Goal: Information Seeking & Learning: Learn about a topic

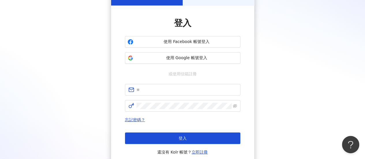
scroll to position [58, 0]
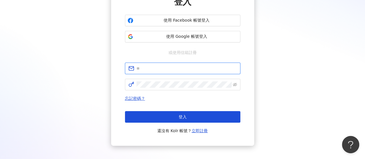
click at [159, 68] on input "text" at bounding box center [187, 68] width 101 height 6
type input "**********"
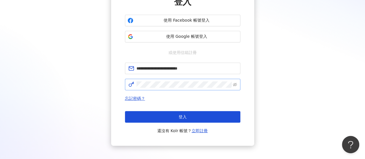
click at [152, 88] on span at bounding box center [183, 85] width 116 height 12
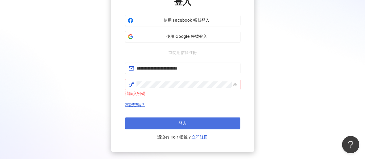
click at [166, 122] on button "登入" at bounding box center [183, 124] width 116 height 12
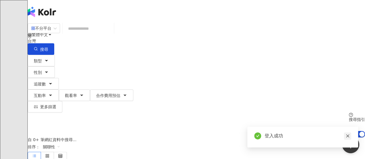
click at [347, 136] on icon "close" at bounding box center [347, 136] width 3 height 3
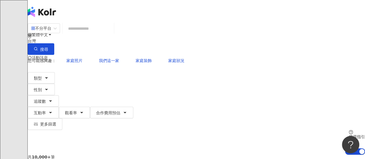
click at [112, 31] on input "search" at bounding box center [88, 28] width 47 height 11
paste input "*********"
type input "*********"
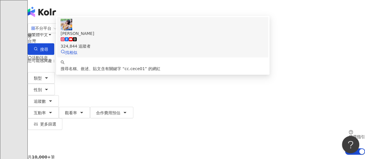
click at [159, 49] on div "324,844 追蹤者" at bounding box center [163, 43] width 205 height 13
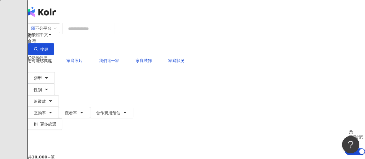
click at [99, 58] on span "我們這一家" at bounding box center [109, 60] width 20 height 5
type input "*****"
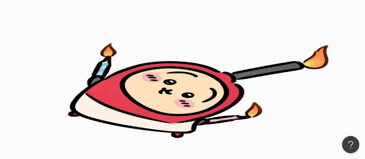
click at [51, 33] on div "不分平台" at bounding box center [41, 28] width 20 height 9
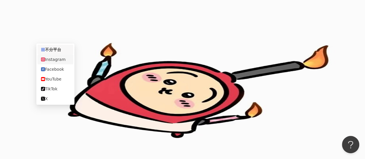
click at [65, 62] on div "Instagram" at bounding box center [55, 59] width 29 height 6
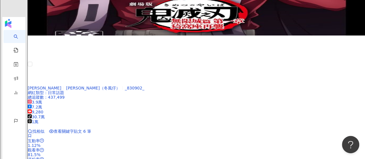
scroll to position [1127, 0]
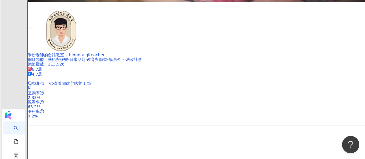
scroll to position [1011, 0]
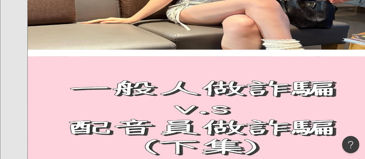
scroll to position [982, 0]
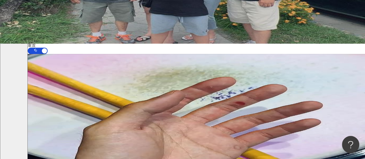
scroll to position [0, 0]
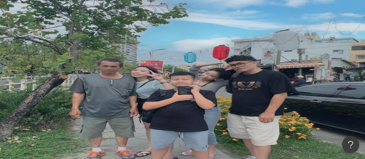
click at [59, 78] on button "追蹤數" at bounding box center [43, 84] width 31 height 12
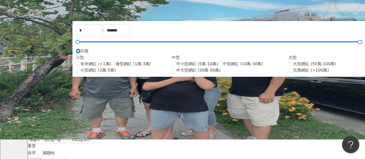
scroll to position [29, 0]
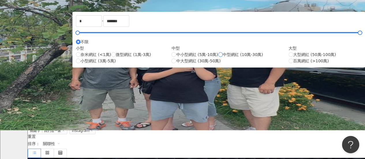
click at [223, 58] on span "中型網紅 (10萬-30萬)" at bounding box center [243, 54] width 40 height 6
type input "******"
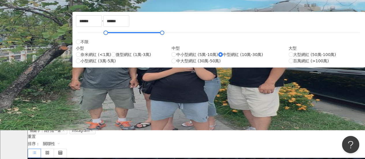
click at [303, 109] on div "AI 推薦 ： 無結果，請嘗試搜尋其他語言關鍵字或條件" at bounding box center [197, 112] width 338 height 6
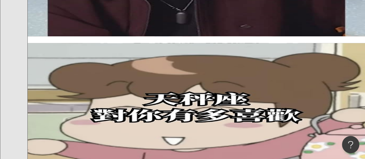
scroll to position [636, 0]
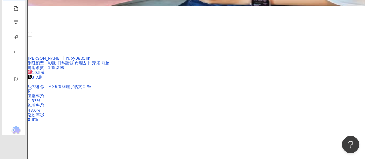
scroll to position [1083, 0]
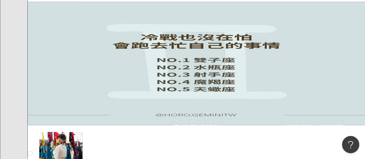
scroll to position [404, 0]
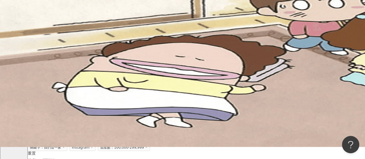
scroll to position [0, 0]
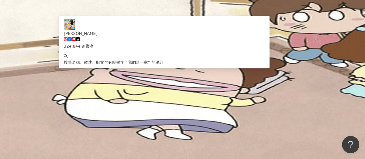
drag, startPoint x: 133, startPoint y: 34, endPoint x: 64, endPoint y: 40, distance: 69.3
click at [65, 40] on div "Instagram ***** 台灣 搜尋 edbf01a7-b7b5-47d4-bd19-81ece703e5d8 Natsuki 324,844 追蹤者 …" at bounding box center [197, 39] width 338 height 32
paste input "*********"
type input "**********"
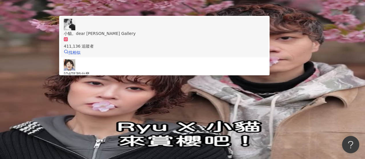
click at [133, 49] on div "411,136 追蹤者" at bounding box center [164, 46] width 201 height 6
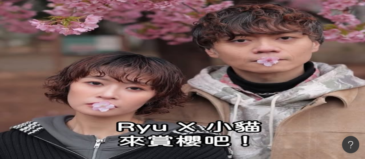
click at [105, 34] on input "search" at bounding box center [92, 28] width 47 height 11
paste input "********"
type input "********"
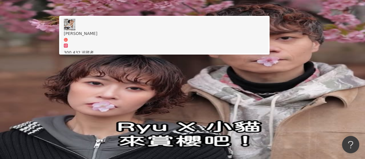
click at [140, 52] on div "300,432 追蹤者" at bounding box center [164, 49] width 201 height 13
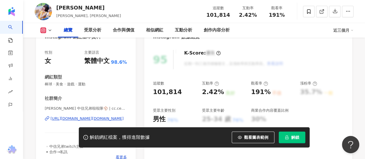
scroll to position [29, 0]
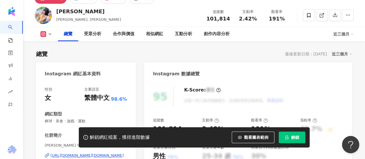
click at [300, 139] on button "解鎖" at bounding box center [292, 138] width 27 height 12
click at [294, 137] on span "解鎖" at bounding box center [295, 137] width 8 height 5
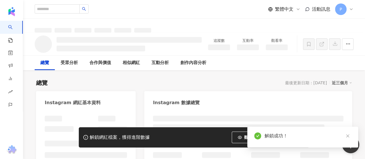
scroll to position [35, 0]
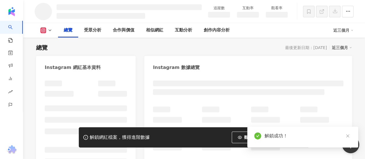
click at [347, 135] on icon "close" at bounding box center [348, 136] width 4 height 4
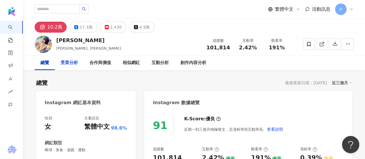
drag, startPoint x: 69, startPoint y: 65, endPoint x: 97, endPoint y: 66, distance: 27.7
click at [69, 65] on div "受眾分析" at bounding box center [69, 63] width 17 height 7
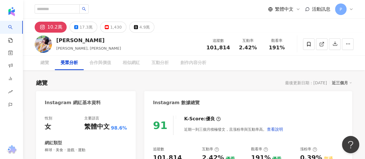
scroll to position [488, 0]
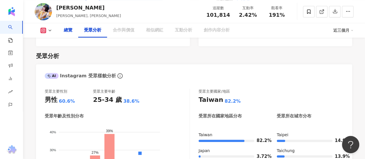
click at [71, 31] on div "總覽" at bounding box center [68, 30] width 9 height 7
click at [70, 33] on div "總覽" at bounding box center [68, 30] width 9 height 7
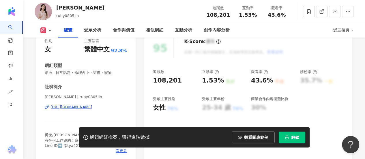
scroll to position [87, 0]
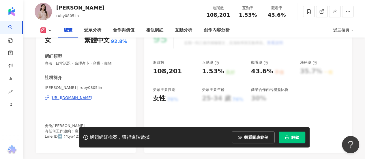
click at [82, 97] on div "https://www.instagram.com/ruby0805lin/" at bounding box center [72, 97] width 42 height 5
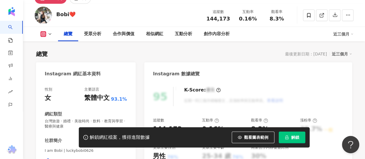
click at [80, 110] on div "性別 女 主要語言 繁體中文 93.1% 網紅類型 台灣旅遊 · 婚禮 · 美妝時尚 · 飲料 · 教育與學習 · 醫療與健康 社群簡介 I am Bobi …" at bounding box center [86, 142] width 82 height 110
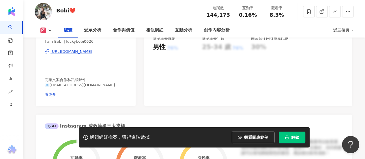
click at [90, 51] on div "https://www.instagram.com/luckybobi0626/" at bounding box center [72, 51] width 42 height 5
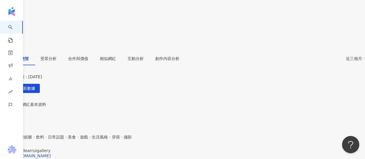
scroll to position [116, 0]
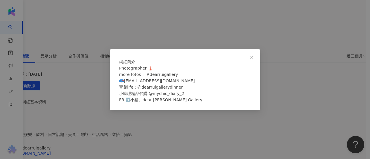
click at [93, 100] on div "網紅簡介 Photographer 🗼 more fotos： #dearruigallery 📪yuigallery0717@gmail.com 育兒lif…" at bounding box center [185, 79] width 370 height 159
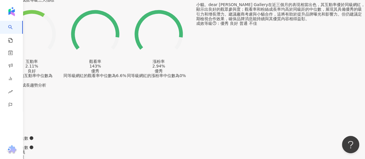
scroll to position [376, 0]
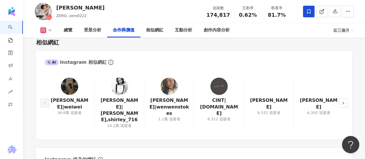
scroll to position [838, 0]
